Goal: Task Accomplishment & Management: Complete application form

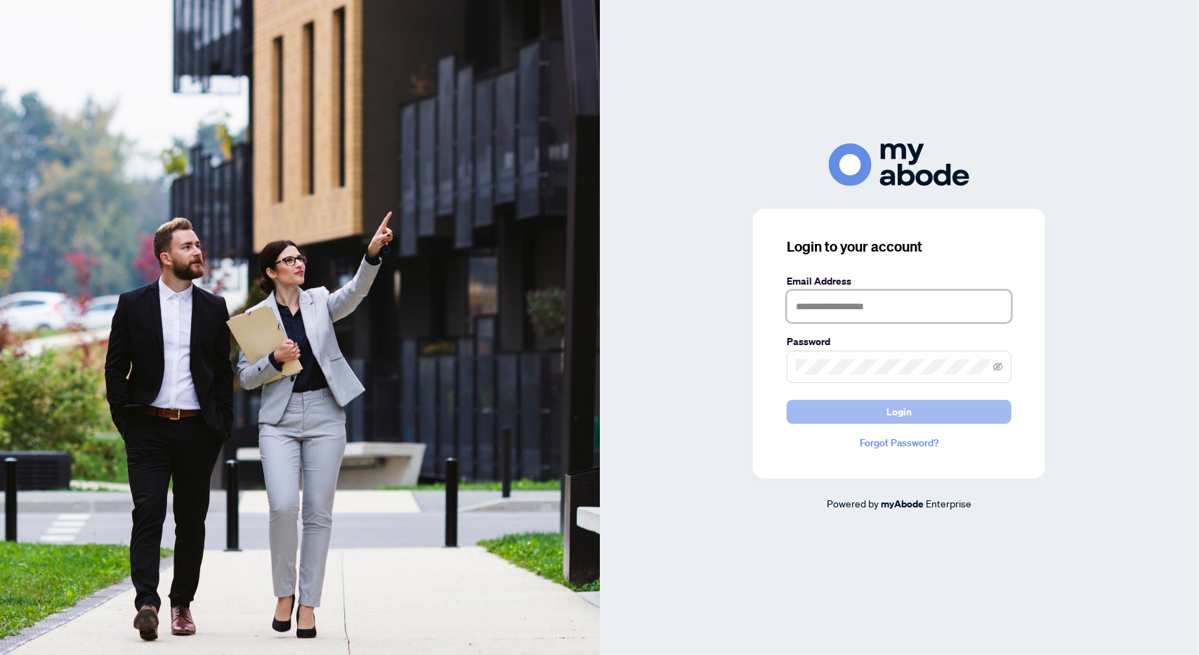
type input "**********"
click at [898, 407] on span "Login" at bounding box center [899, 411] width 25 height 22
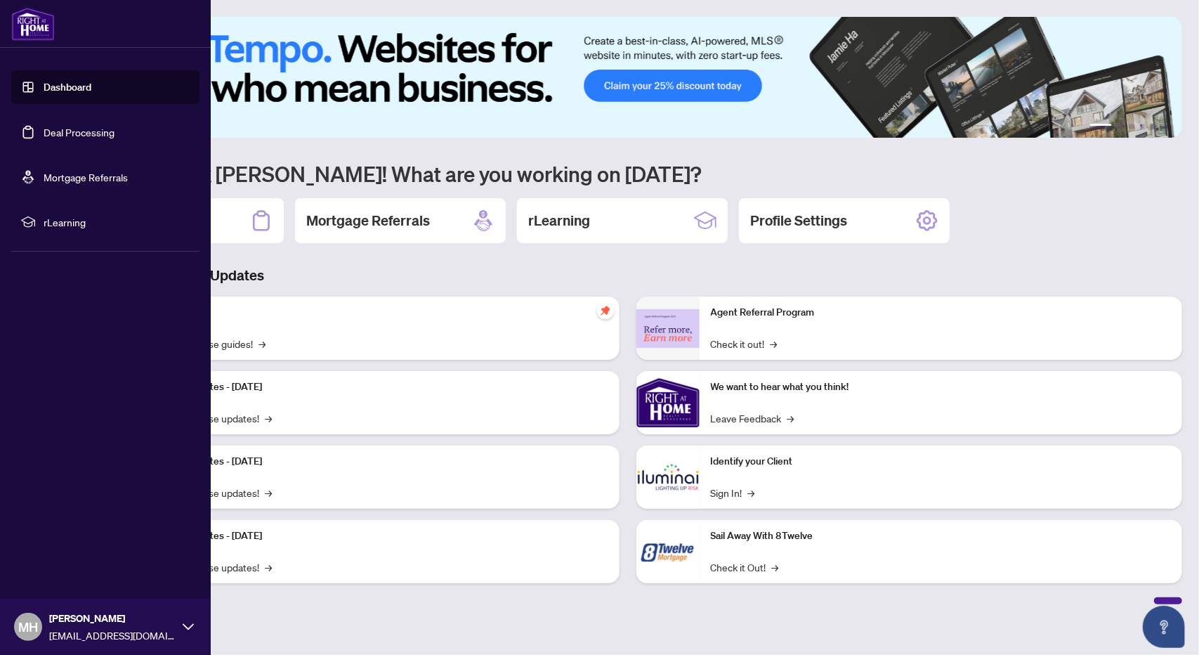
click at [51, 133] on link "Deal Processing" at bounding box center [79, 132] width 71 height 13
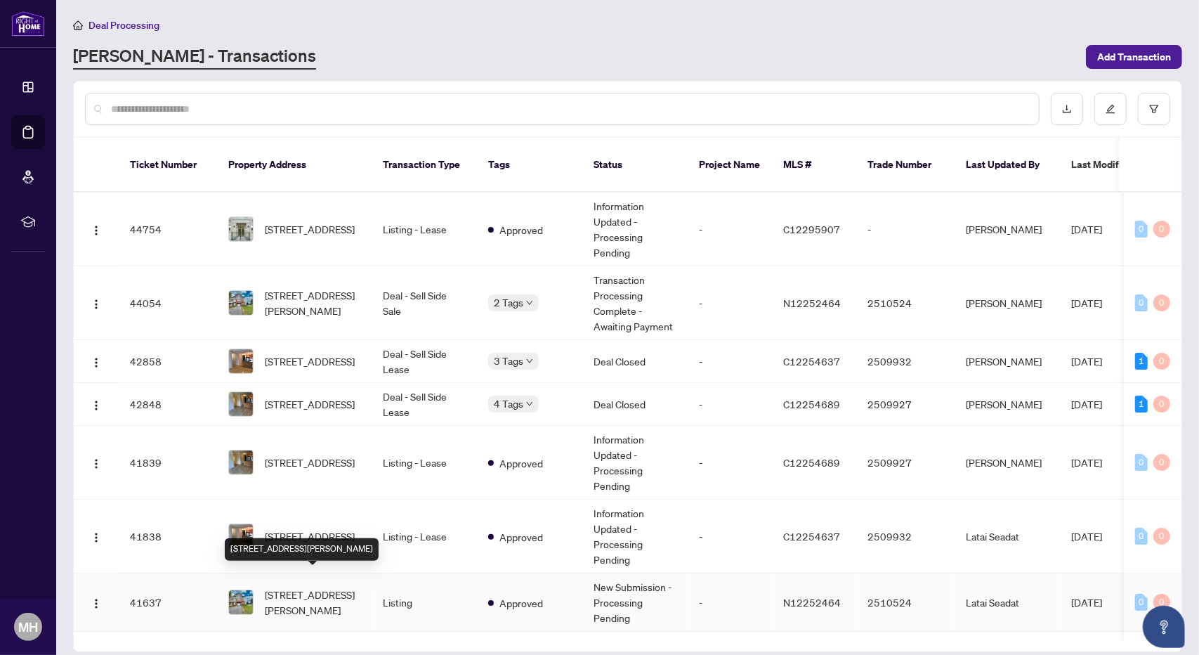
click at [299, 587] on span "[STREET_ADDRESS][PERSON_NAME]" at bounding box center [313, 602] width 96 height 31
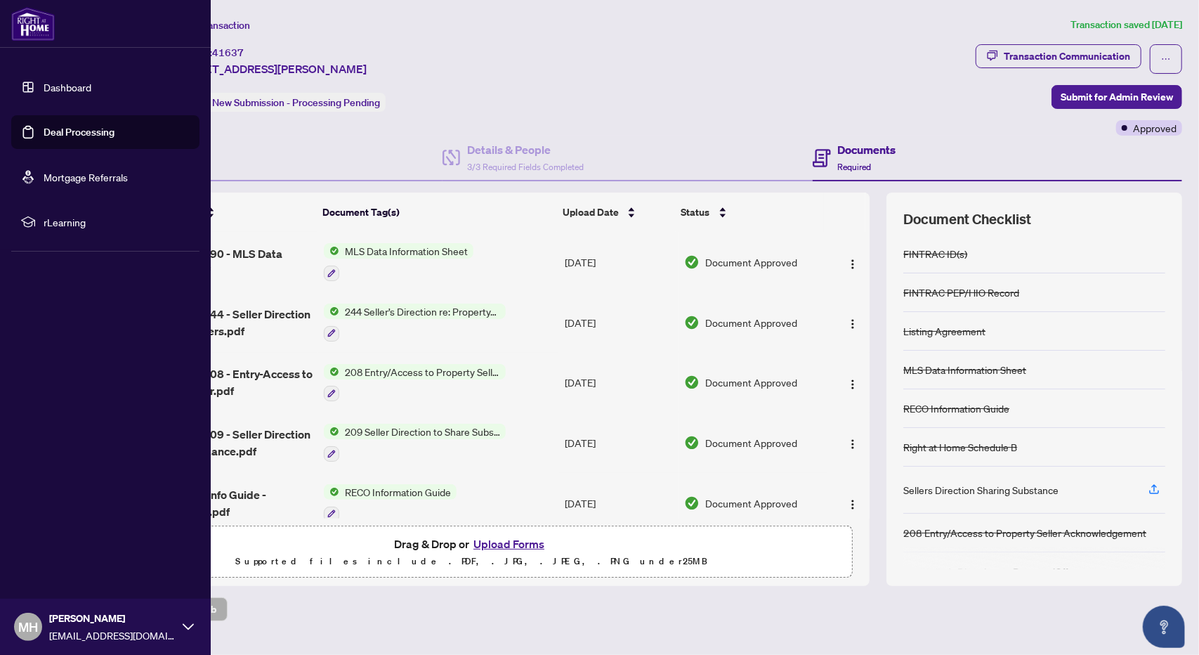
click at [60, 137] on link "Deal Processing" at bounding box center [79, 132] width 71 height 13
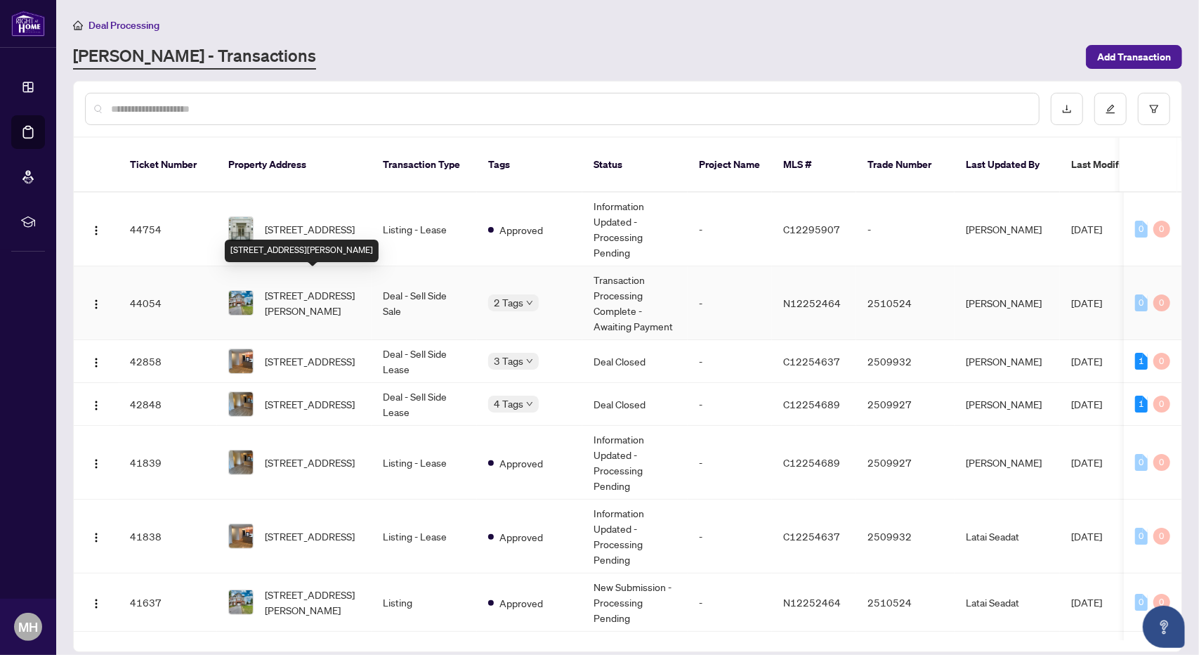
click at [285, 287] on span "[STREET_ADDRESS][PERSON_NAME]" at bounding box center [313, 302] width 96 height 31
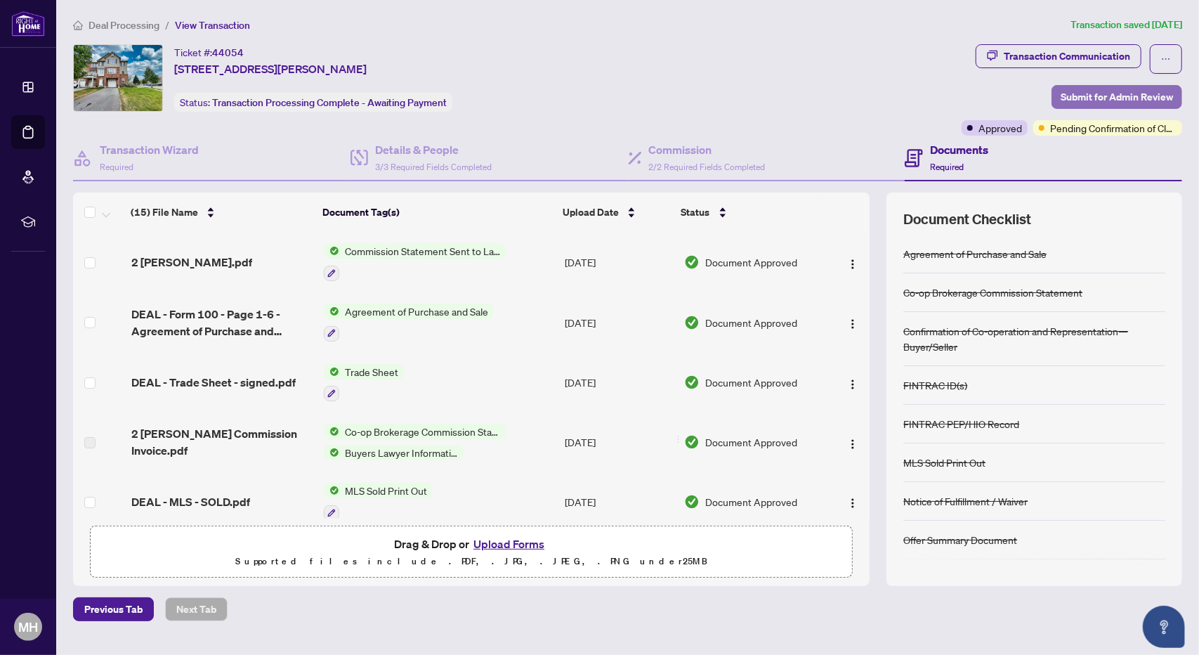
click at [1098, 96] on span "Submit for Admin Review" at bounding box center [1117, 97] width 112 height 22
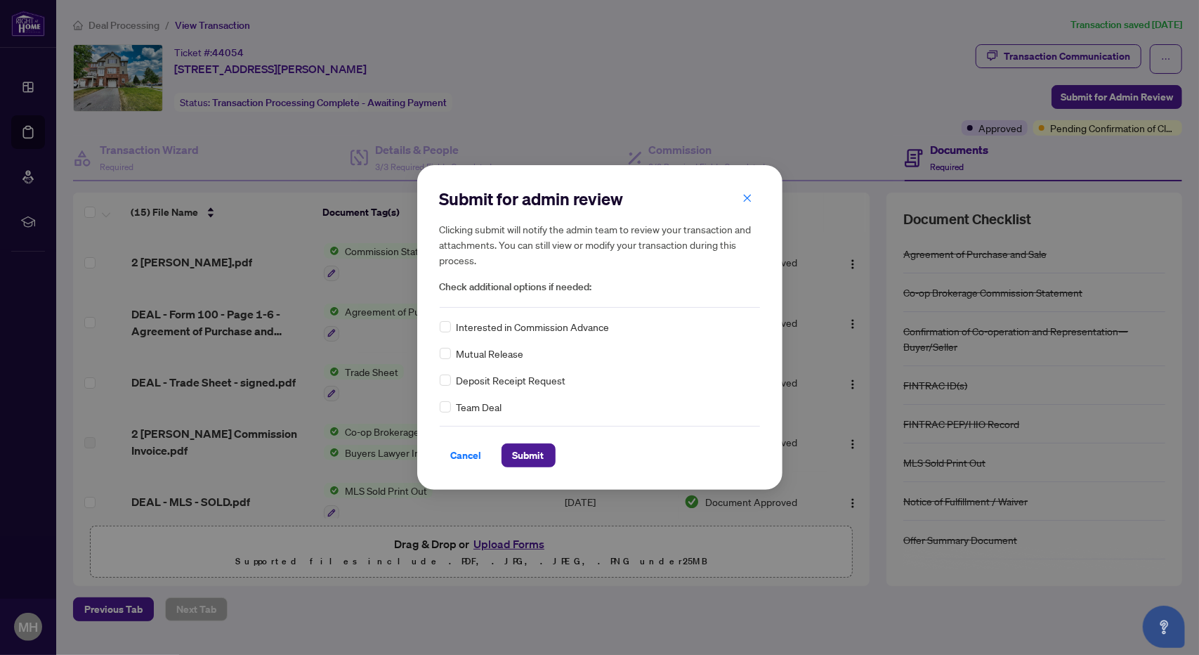
click at [893, 96] on div "Submit for admin review Clicking submit will notify the admin team to review yo…" at bounding box center [599, 327] width 1199 height 655
click at [1089, 149] on div "Submit for admin review Clicking submit will notify the admin team to review yo…" at bounding box center [599, 327] width 1199 height 655
click at [748, 199] on icon "close" at bounding box center [748, 198] width 10 height 10
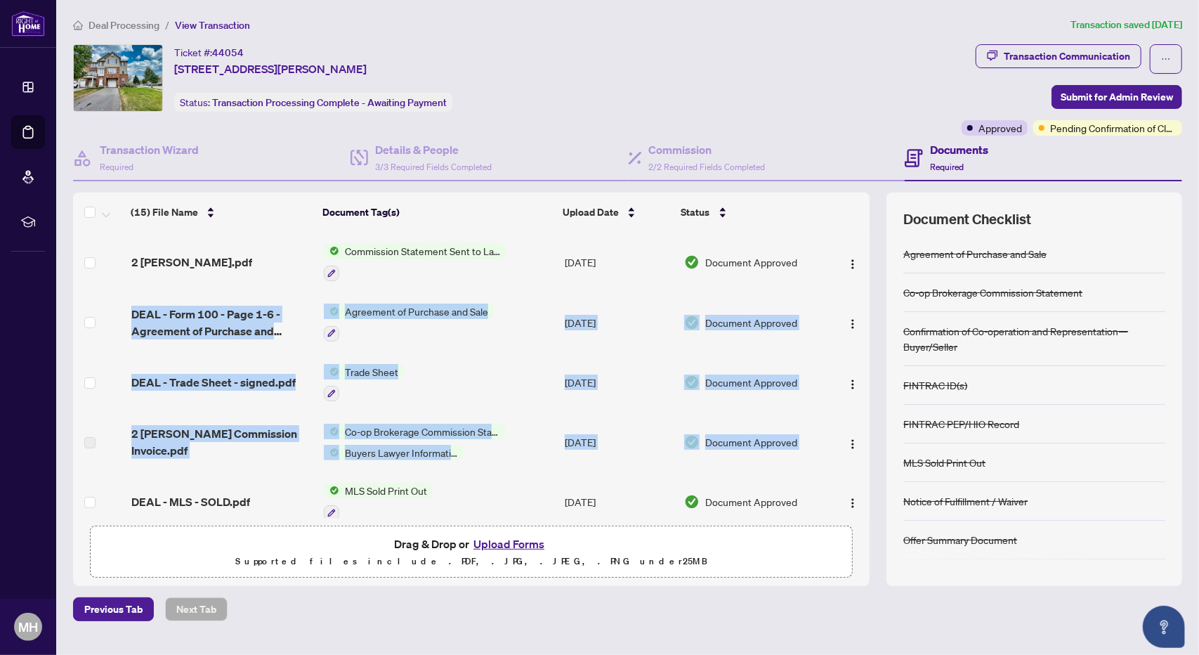
drag, startPoint x: 866, startPoint y: 259, endPoint x: 865, endPoint y: 410, distance: 151.7
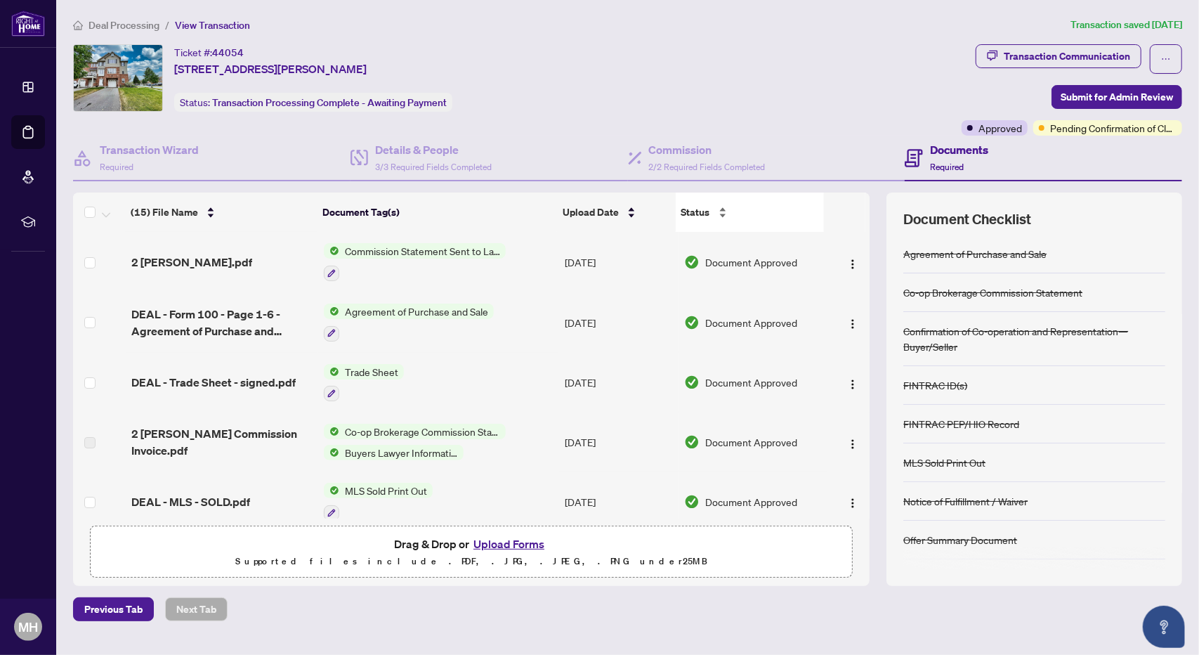
click at [814, 220] on div "Status" at bounding box center [749, 211] width 137 height 15
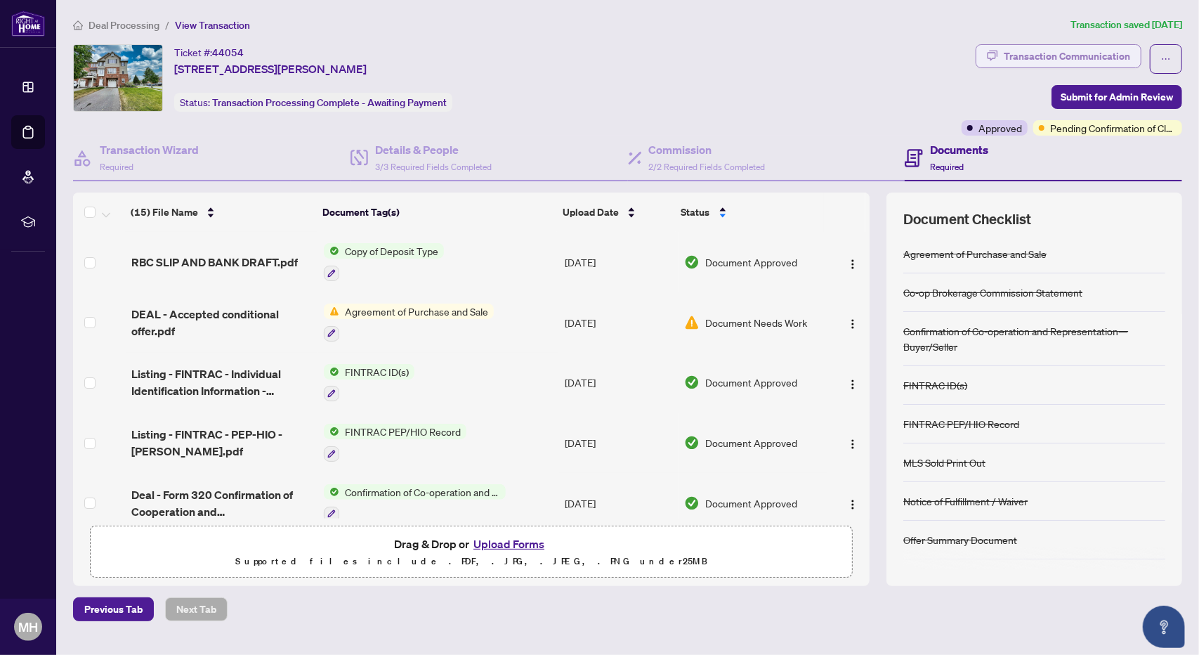
click at [1044, 51] on div "Transaction Communication" at bounding box center [1067, 56] width 126 height 22
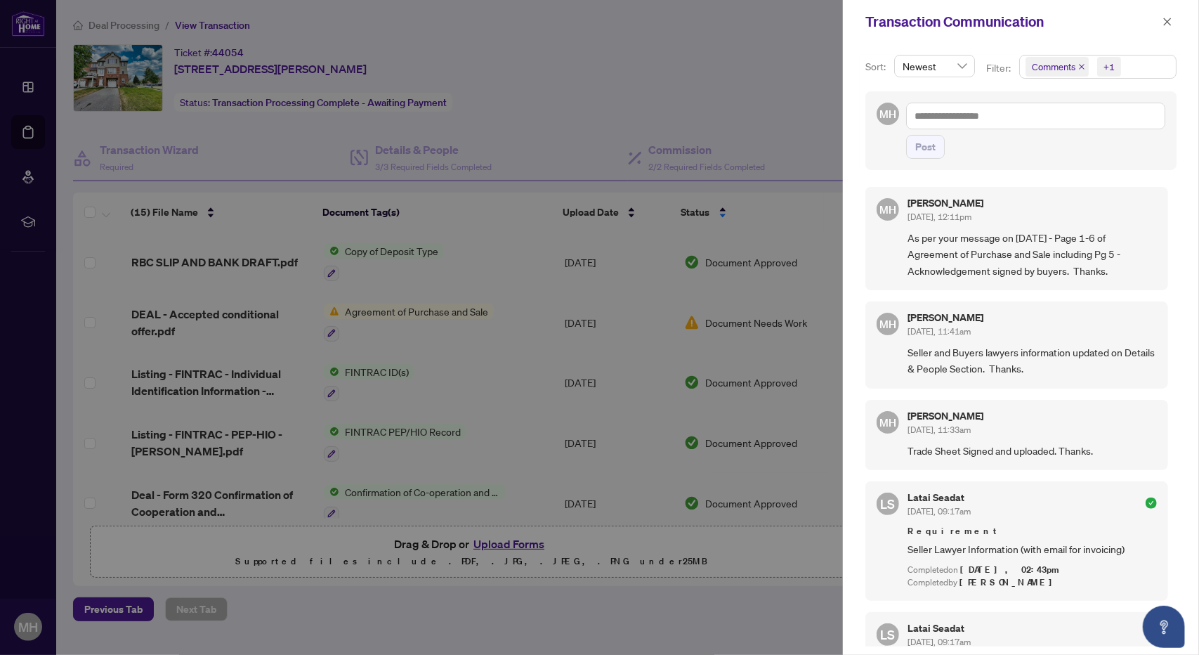
click at [742, 62] on div at bounding box center [599, 327] width 1199 height 655
click at [1168, 22] on icon "close" at bounding box center [1168, 22] width 8 height 8
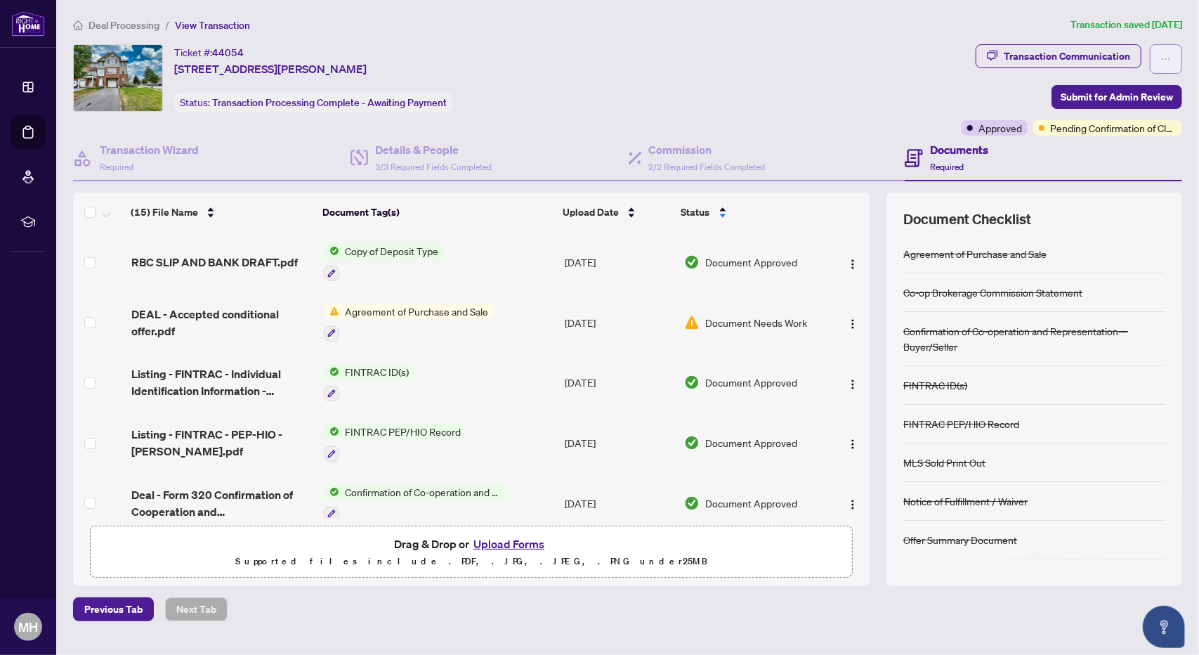
click at [1167, 57] on icon "ellipsis" at bounding box center [1166, 59] width 10 height 10
click at [908, 96] on div "Ticket #: 44054 [STREET_ADDRESS][PERSON_NAME] Status: Transaction Processing Co…" at bounding box center [514, 77] width 883 height 67
click at [507, 542] on button "Upload Forms" at bounding box center [508, 544] width 79 height 18
click at [1104, 95] on span "Submit for Admin Review" at bounding box center [1117, 97] width 112 height 22
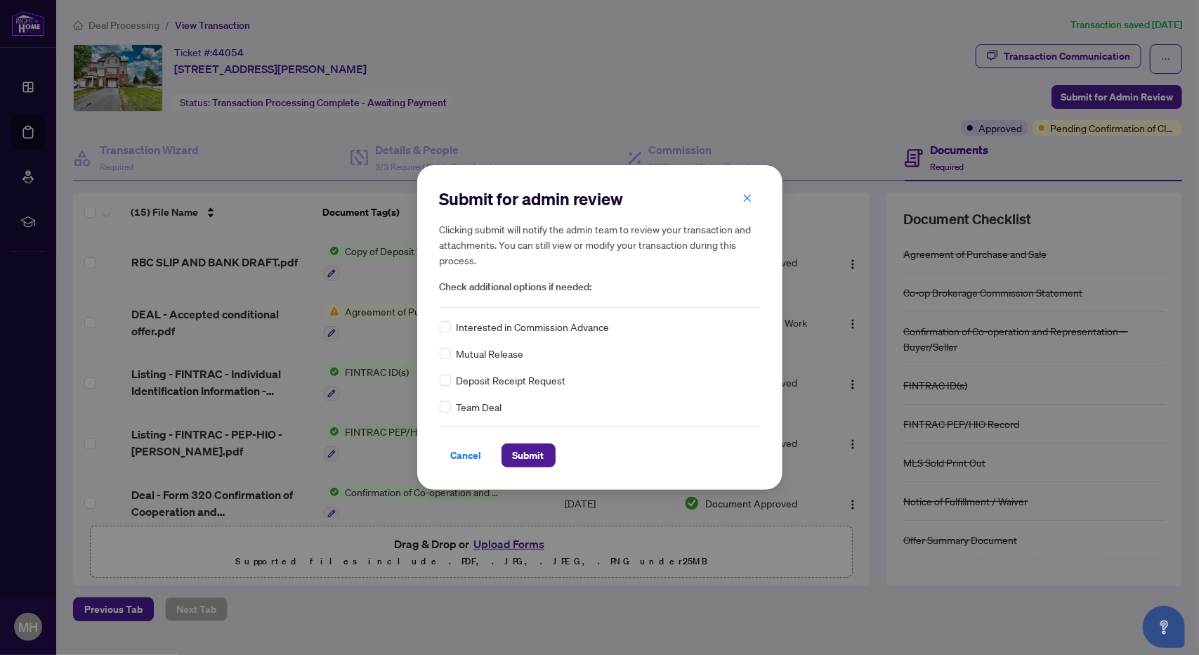
click at [790, 115] on div "Submit for admin review Clicking submit will notify the admin team to review yo…" at bounding box center [599, 327] width 1199 height 655
click at [750, 197] on icon "close" at bounding box center [748, 198] width 10 height 10
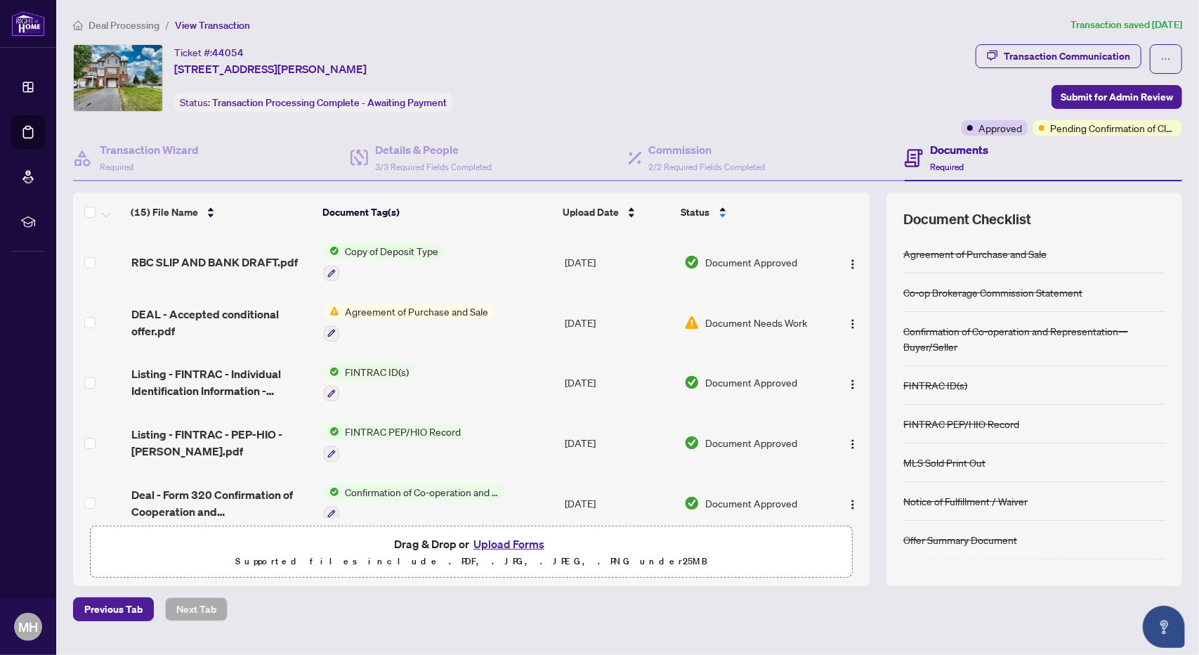
click at [953, 156] on h4 "Documents" at bounding box center [959, 149] width 58 height 17
